Goal: Task Accomplishment & Management: Use online tool/utility

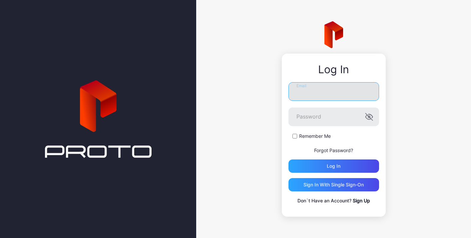
click at [320, 93] on input "Email" at bounding box center [333, 91] width 91 height 19
type input "**********"
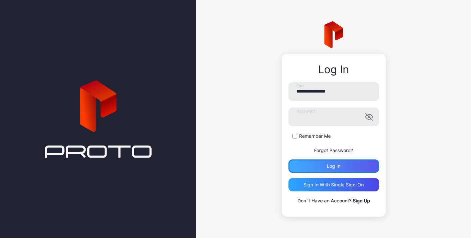
click at [329, 168] on div "Log in" at bounding box center [334, 166] width 14 height 5
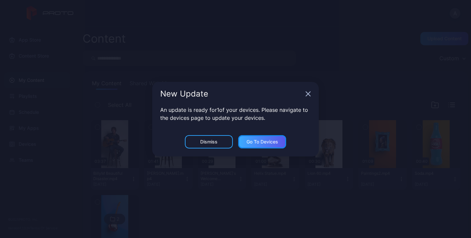
click at [272, 138] on div "Go to devices" at bounding box center [262, 141] width 48 height 13
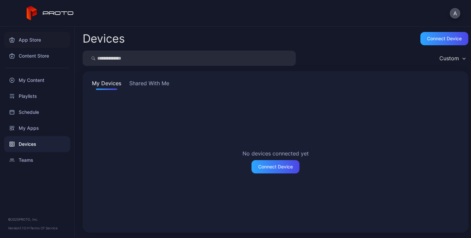
click at [34, 40] on div "App Store" at bounding box center [37, 40] width 66 height 16
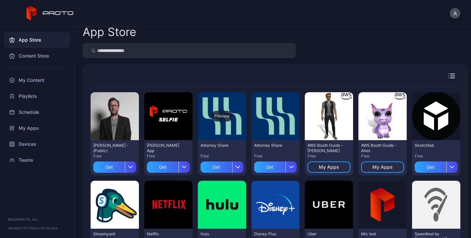
scroll to position [6, 0]
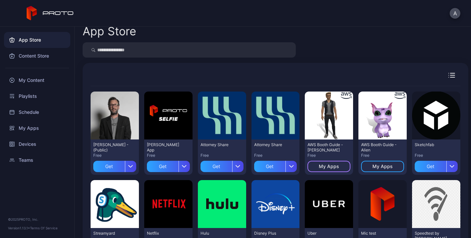
click at [350, 171] on div "My Apps" at bounding box center [328, 166] width 43 height 11
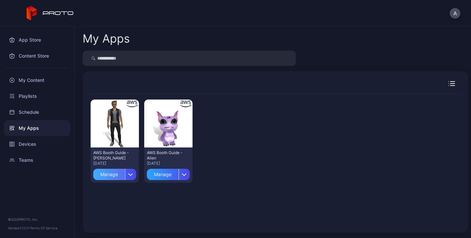
click at [114, 176] on div "Manage" at bounding box center [109, 174] width 32 height 11
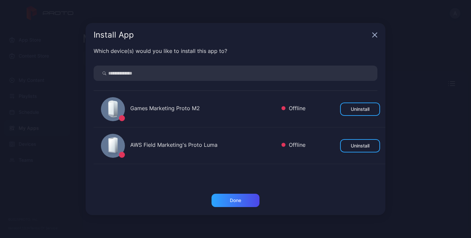
click at [373, 33] on icon "button" at bounding box center [375, 35] width 4 height 4
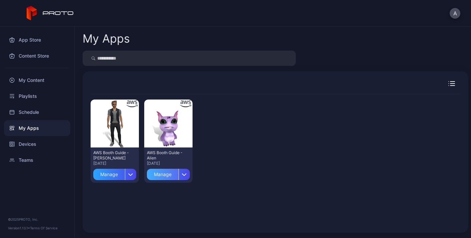
click at [179, 178] on div "Manage" at bounding box center [163, 174] width 32 height 11
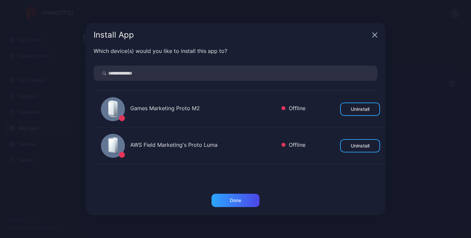
click at [50, 96] on div "Install App Which device(s) would you like to install this app to? Games Market…" at bounding box center [235, 119] width 471 height 238
